Goal: Task Accomplishment & Management: Manage account settings

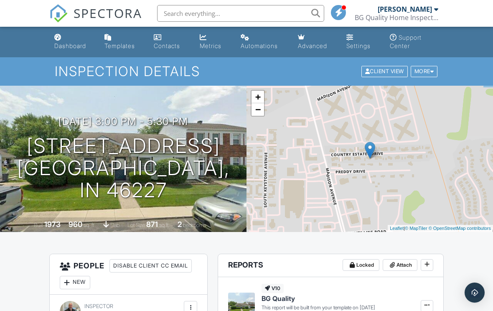
click at [114, 116] on h3 "10/02/2025 3:00 pm - 5:30 pm" at bounding box center [122, 121] width 129 height 11
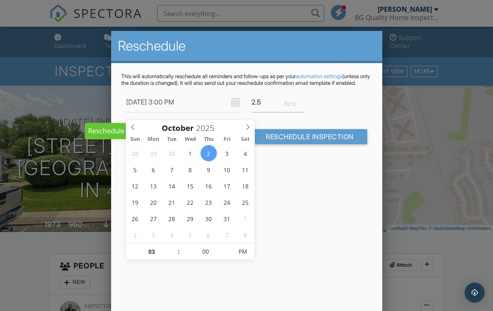
click at [135, 130] on icon at bounding box center [133, 127] width 6 height 6
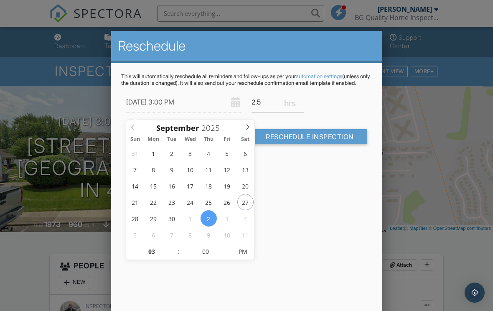
type input "[DATE] 3:00 PM"
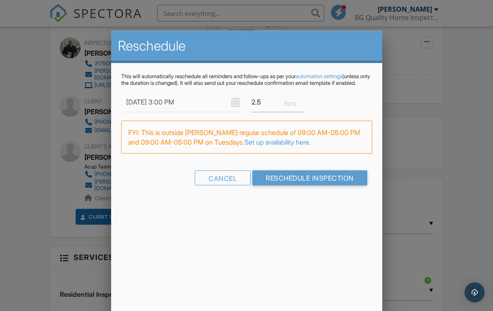
scroll to position [263, 0]
click at [318, 184] on input "Reschedule Inspection" at bounding box center [309, 177] width 115 height 15
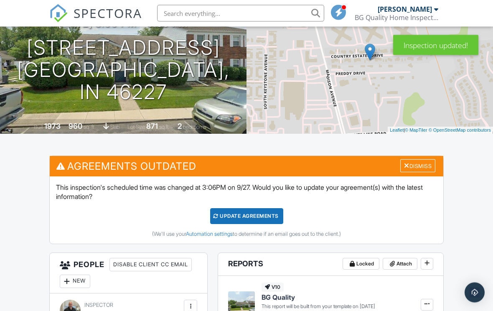
scroll to position [98, 0]
click at [258, 215] on div "Update Agreements" at bounding box center [246, 216] width 73 height 16
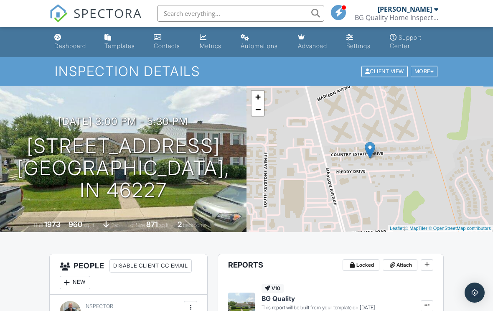
click at [488, 178] on div "+ − Leaflet | © MapTiler © OpenStreetMap contributors" at bounding box center [369, 159] width 246 height 146
